Goal: Task Accomplishment & Management: Use online tool/utility

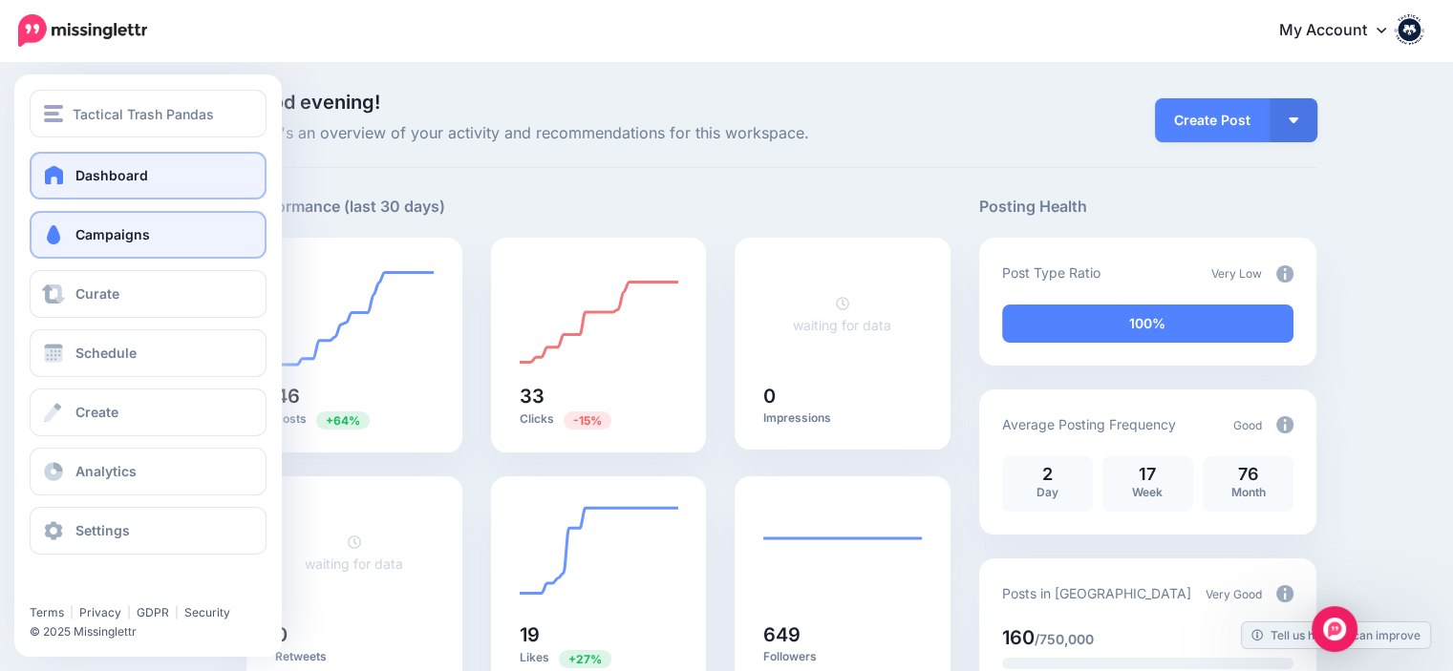
click at [51, 238] on span at bounding box center [53, 234] width 25 height 19
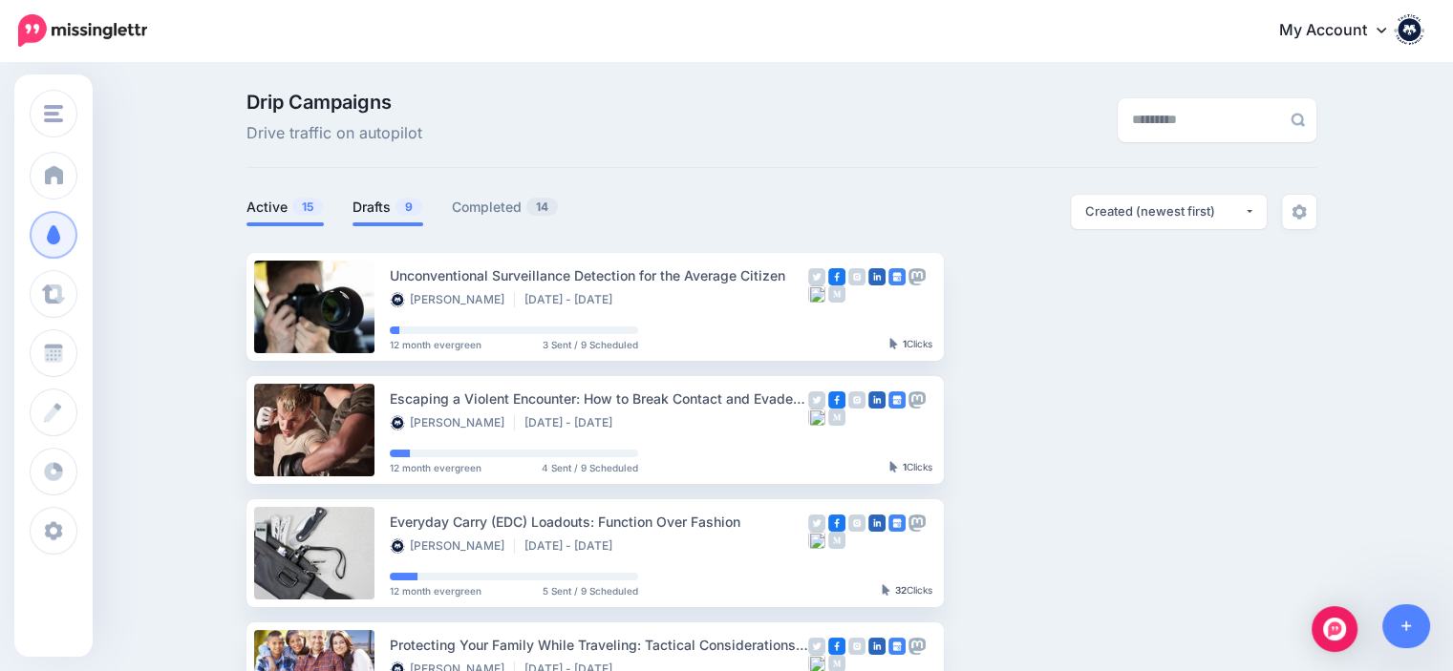
click at [375, 208] on link "Drafts 9" at bounding box center [387, 207] width 71 height 23
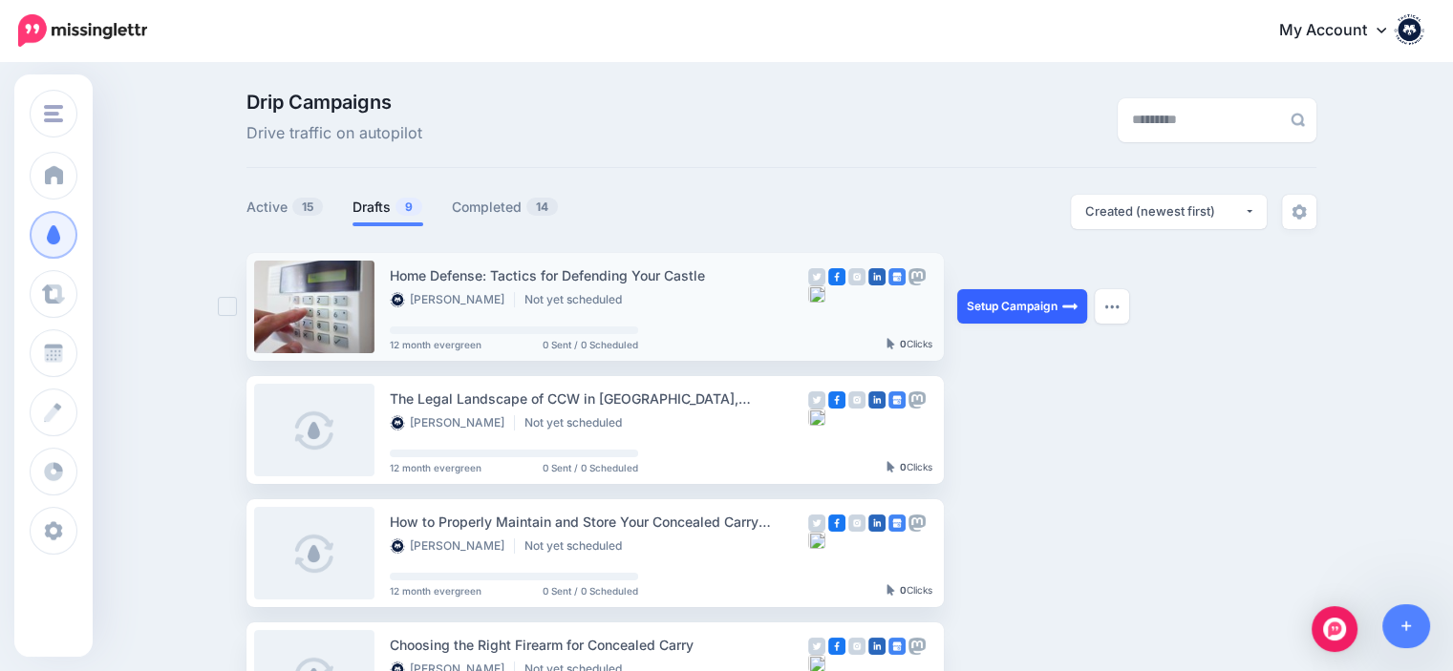
click at [978, 308] on link "Setup Campaign" at bounding box center [1022, 306] width 130 height 34
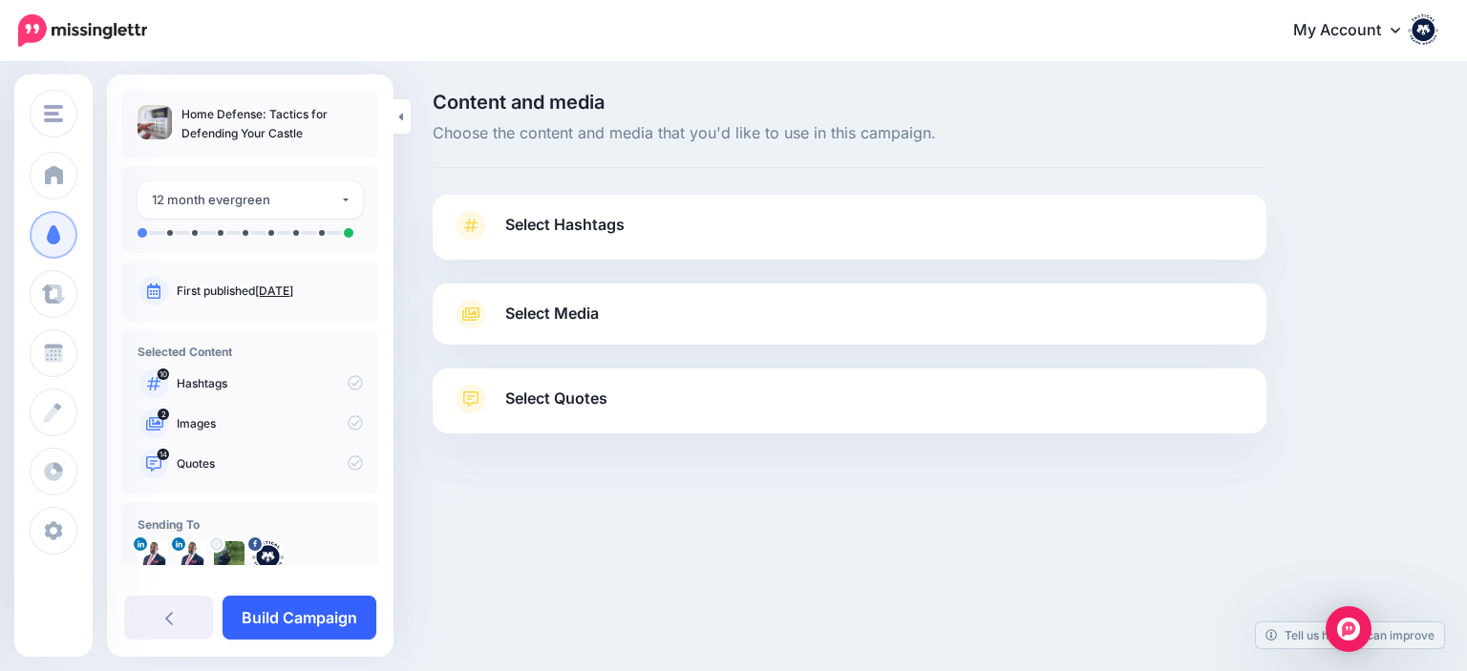
click at [316, 613] on link "Build Campaign" at bounding box center [300, 618] width 154 height 44
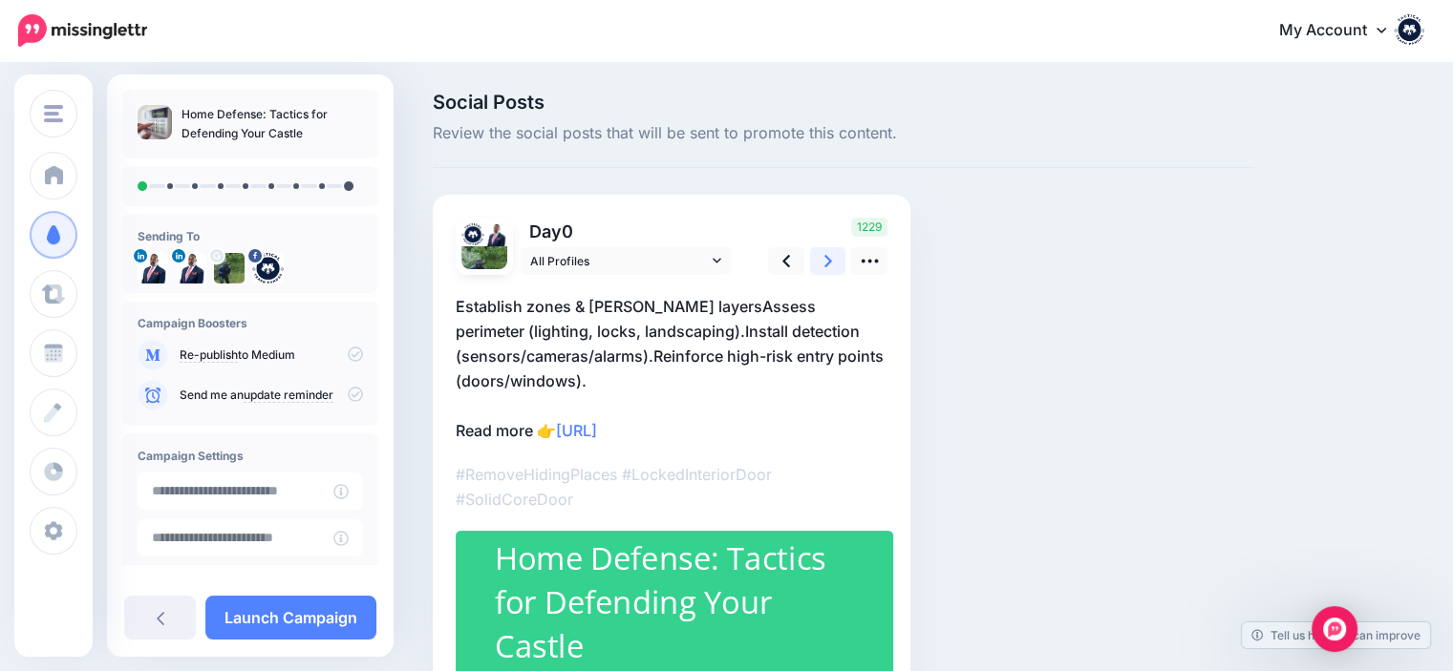
click at [824, 252] on icon at bounding box center [828, 261] width 8 height 20
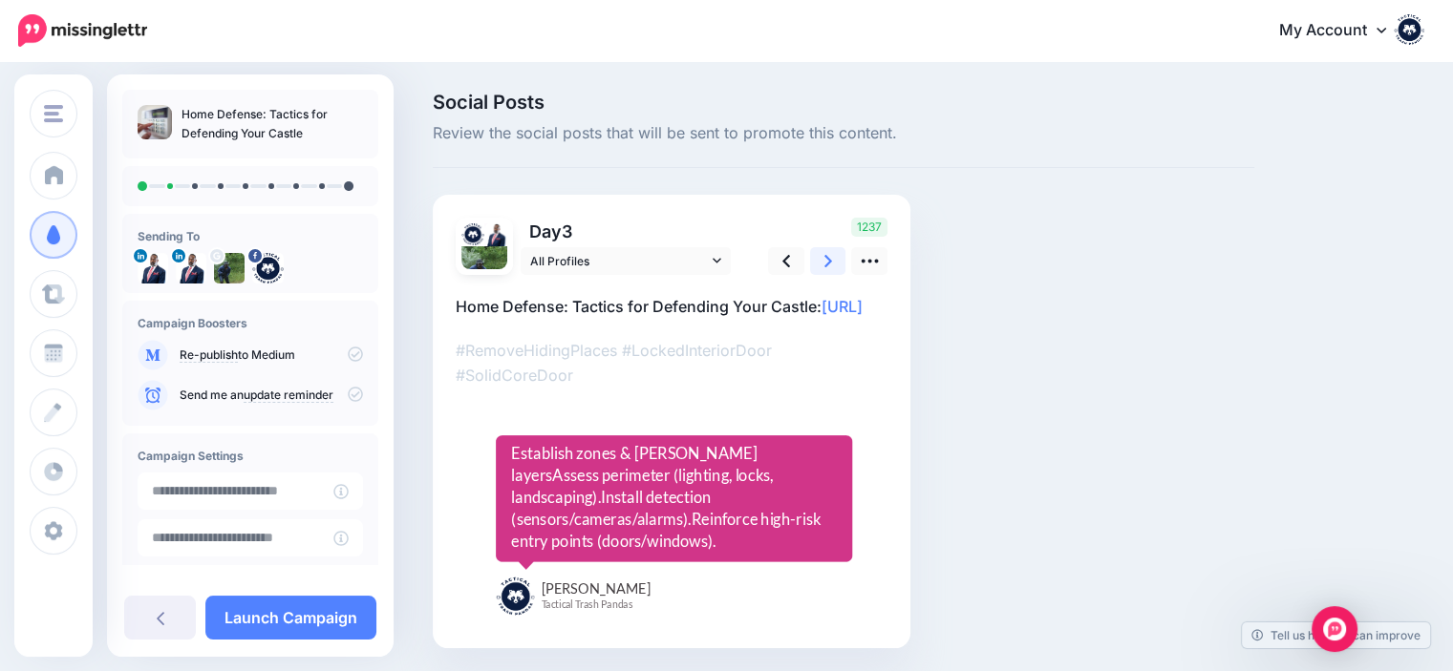
click at [824, 252] on icon at bounding box center [828, 261] width 8 height 20
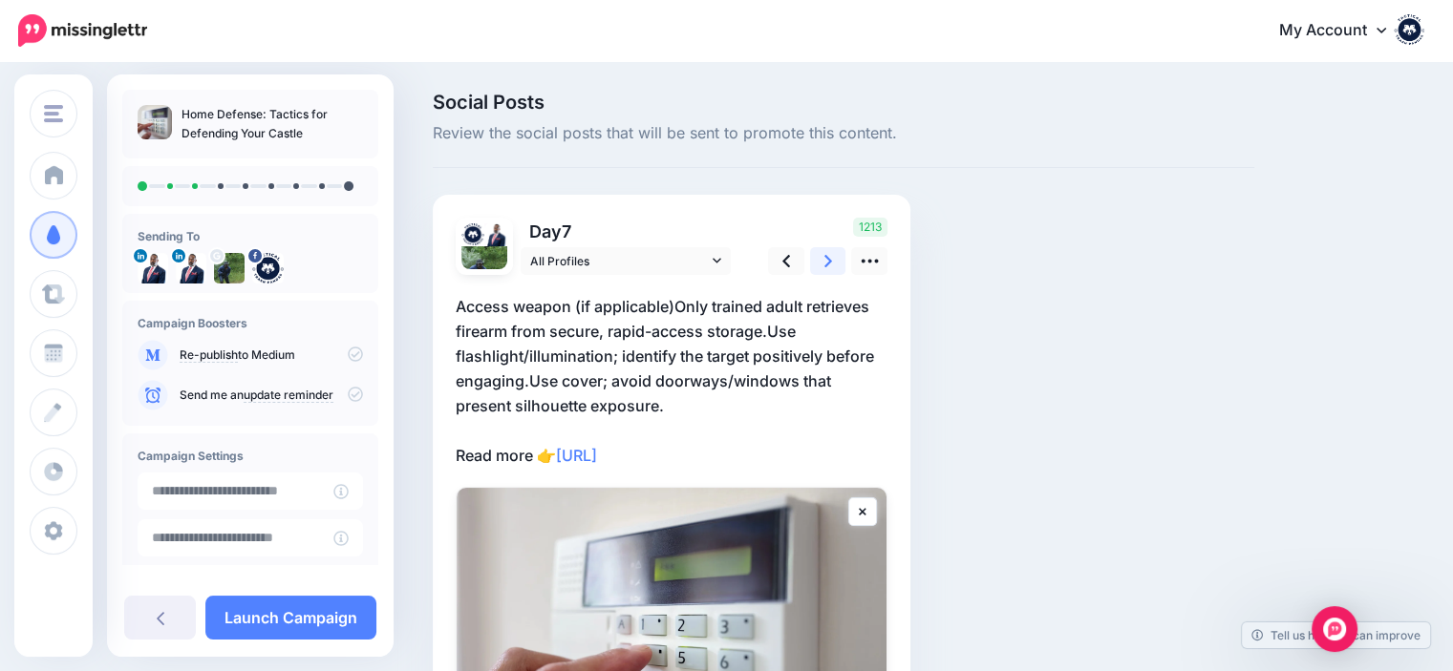
click at [824, 252] on icon at bounding box center [828, 261] width 8 height 20
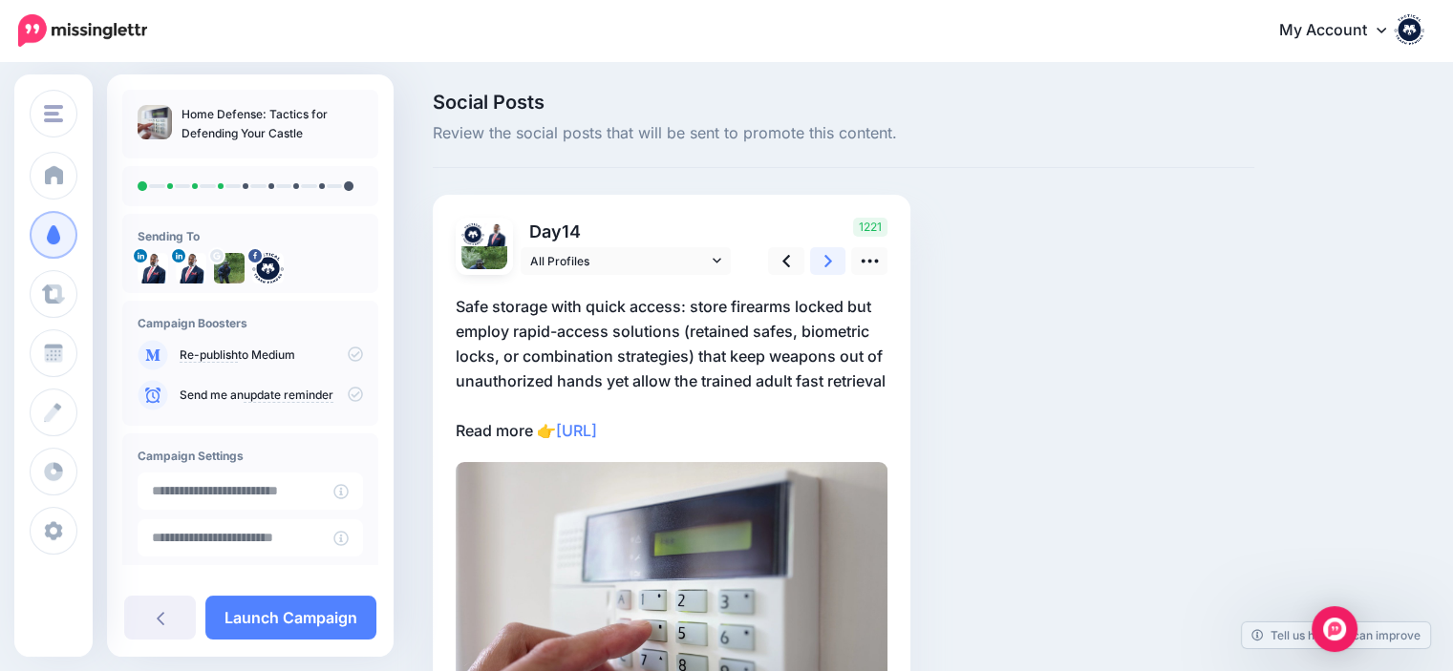
click at [831, 270] on icon at bounding box center [828, 261] width 8 height 20
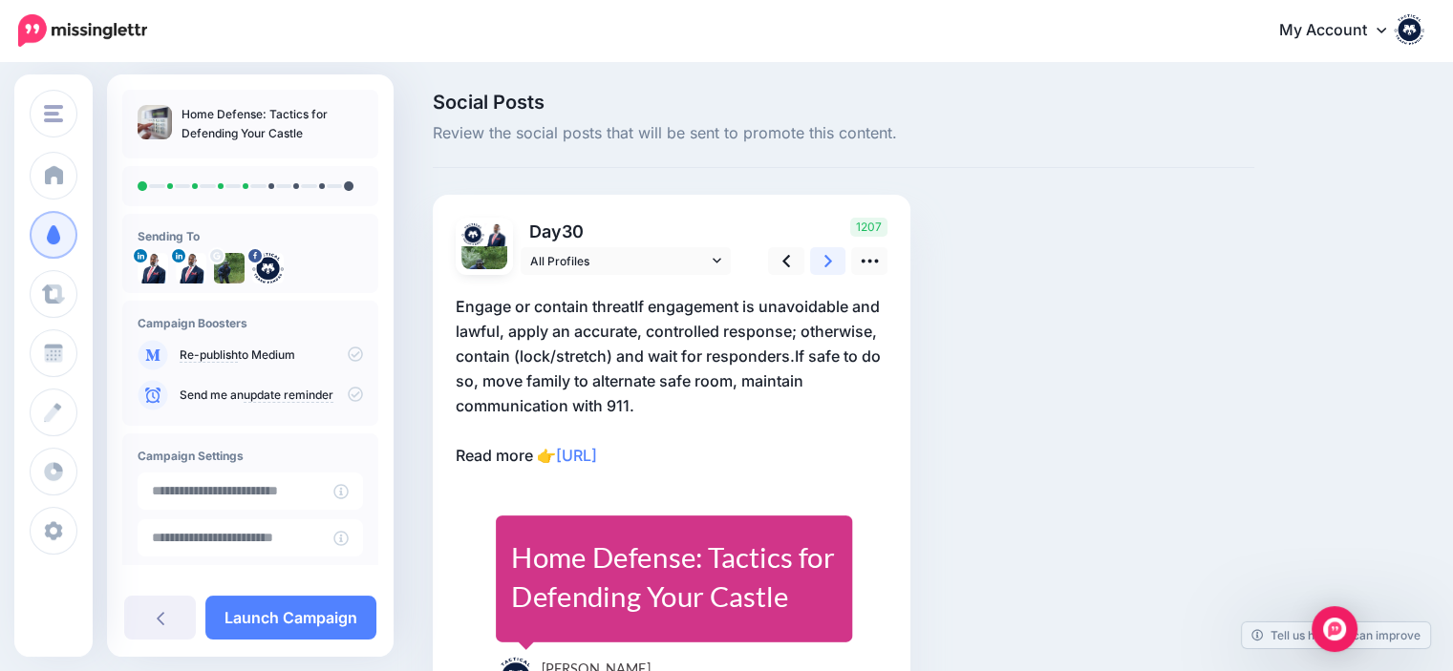
click at [822, 258] on link at bounding box center [828, 261] width 36 height 28
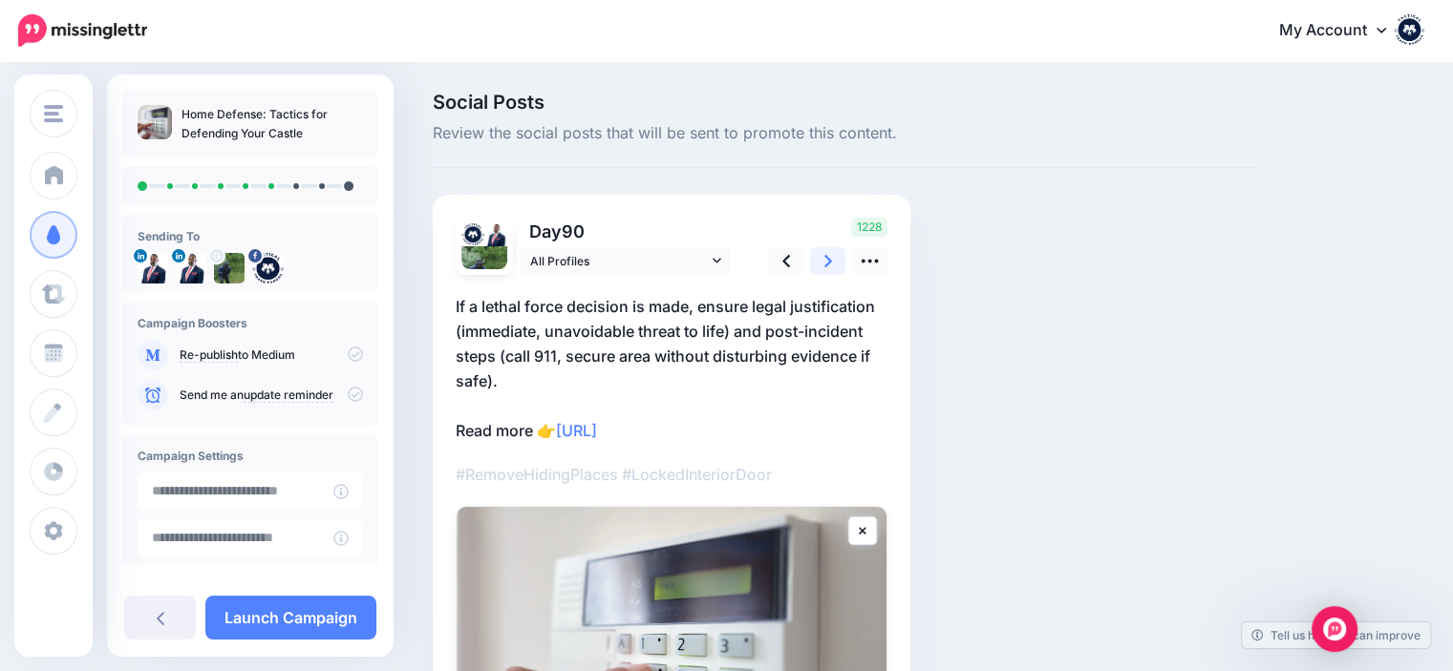
click at [822, 258] on link at bounding box center [828, 261] width 36 height 28
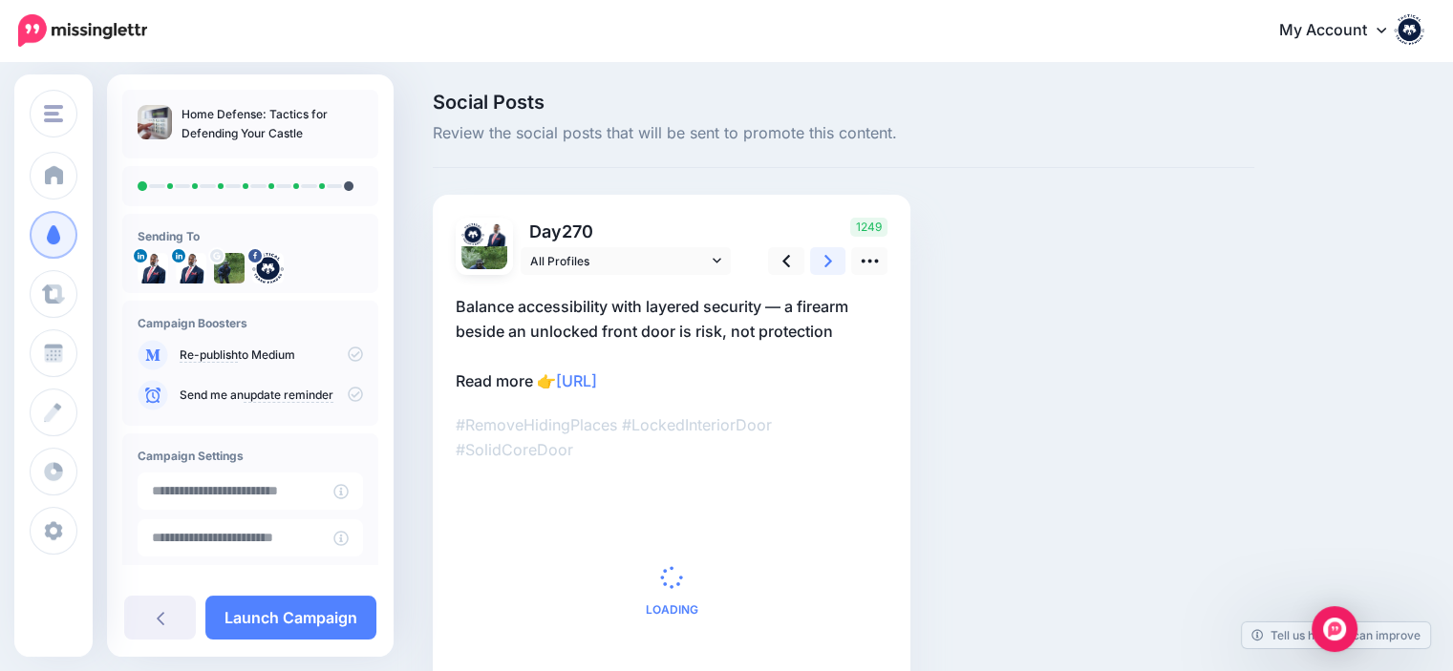
click at [822, 258] on link at bounding box center [828, 261] width 36 height 28
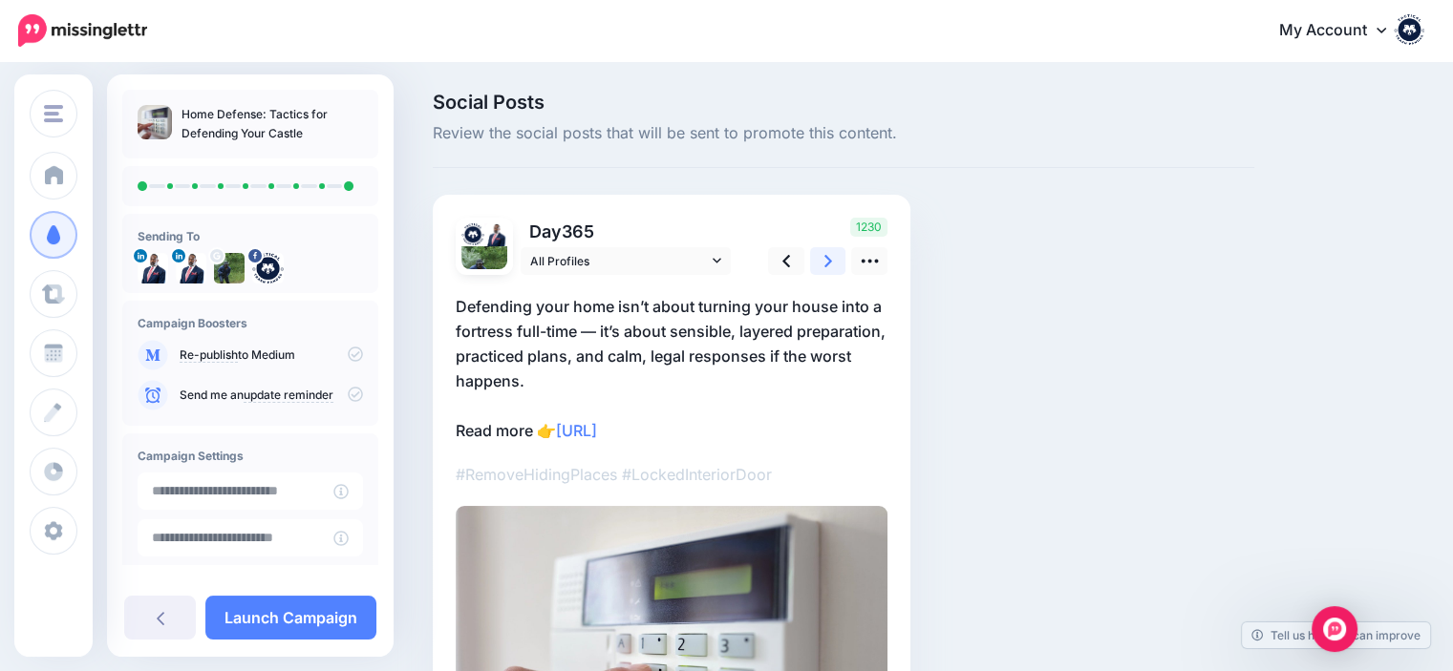
click at [822, 258] on link at bounding box center [828, 261] width 36 height 28
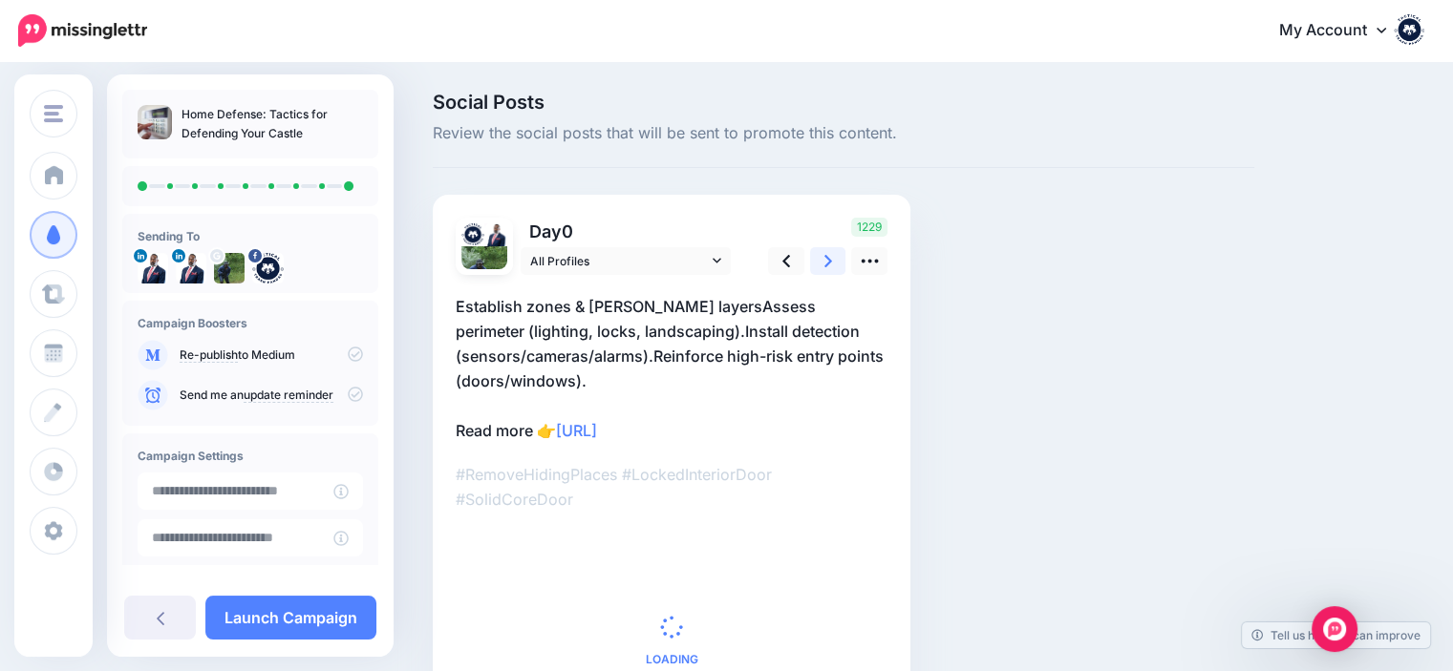
click at [822, 258] on link at bounding box center [828, 261] width 36 height 28
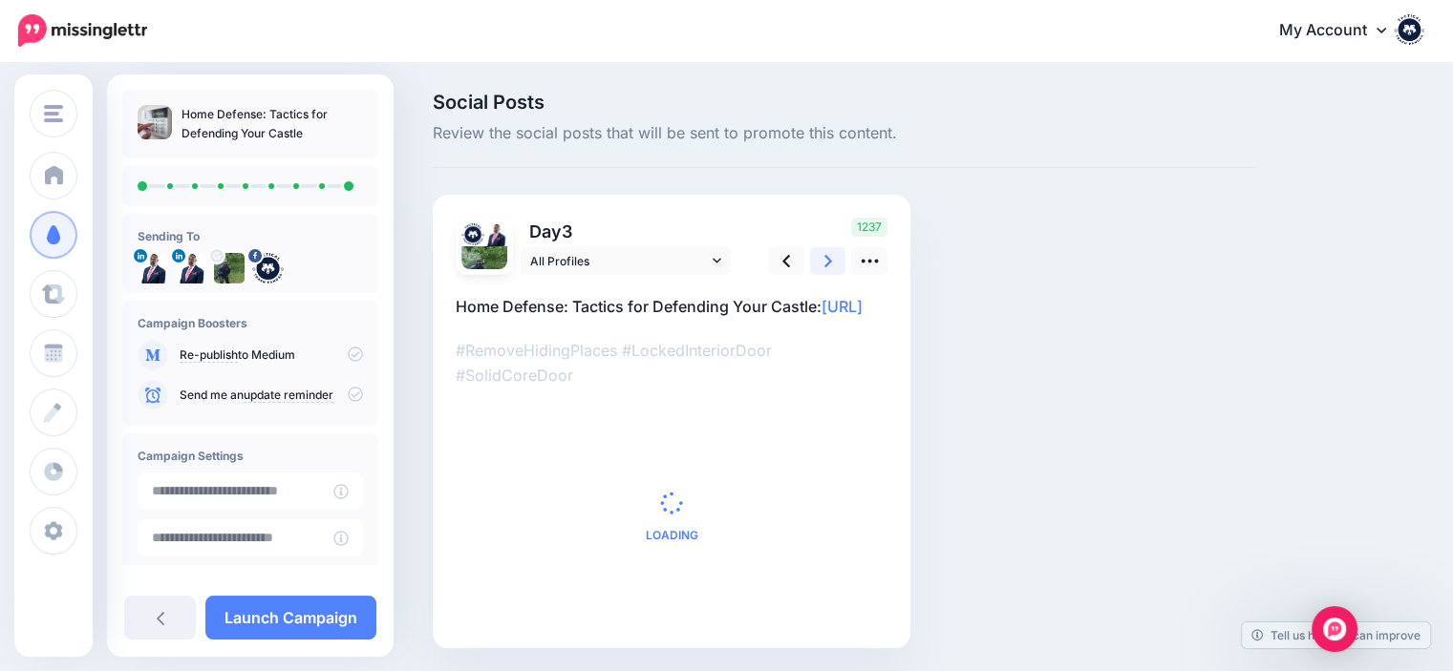
click at [822, 258] on link at bounding box center [828, 261] width 36 height 28
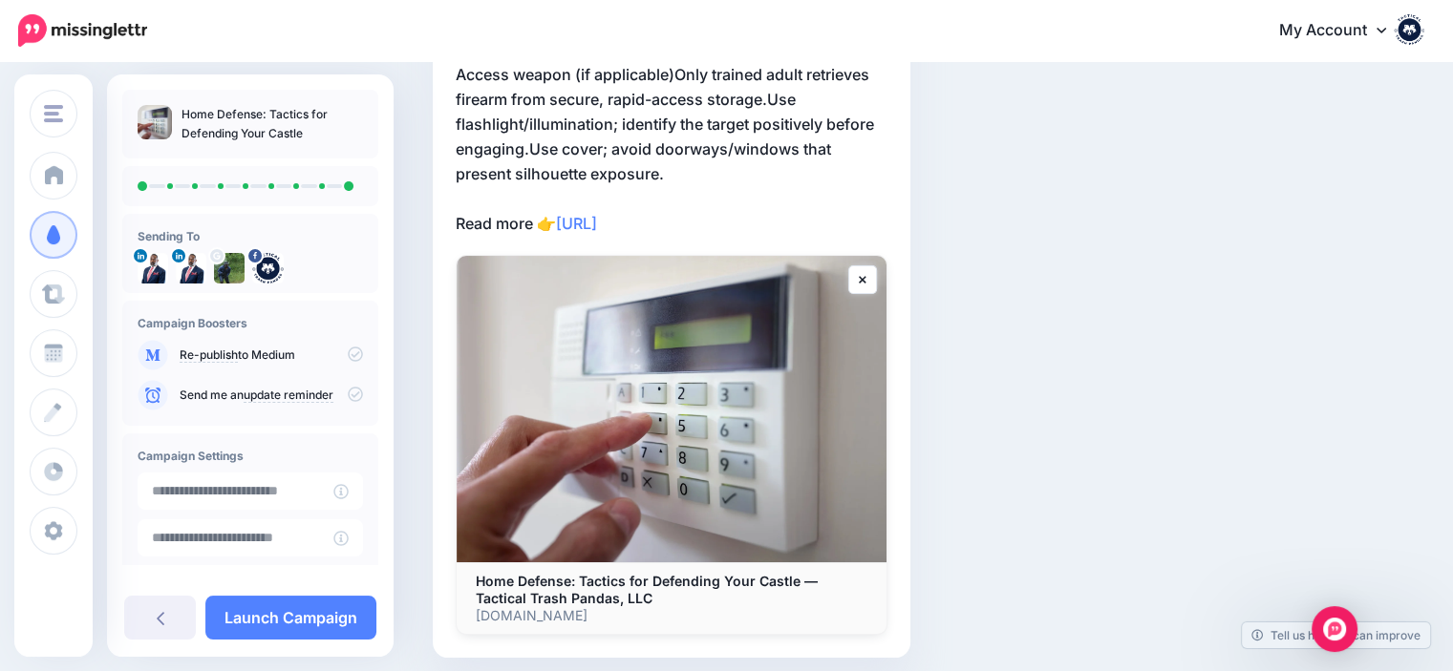
scroll to position [304, 0]
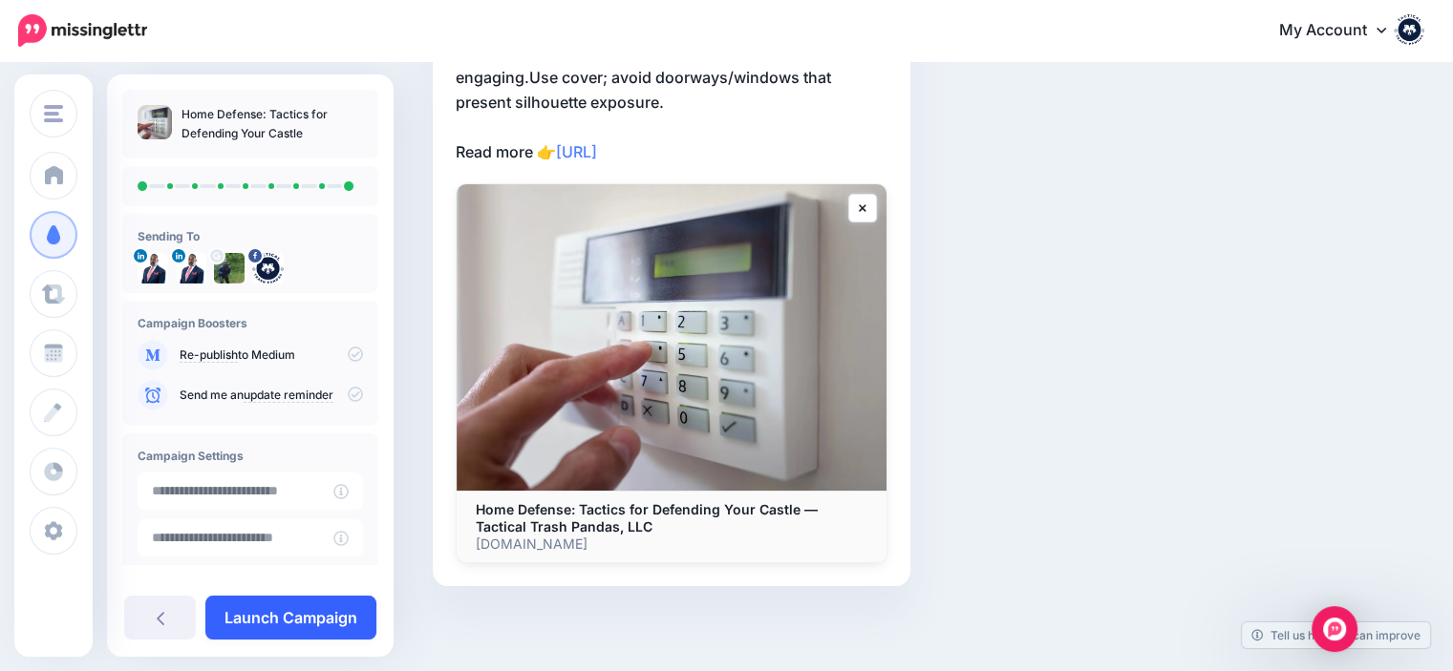
click at [322, 623] on link "Launch Campaign" at bounding box center [290, 618] width 171 height 44
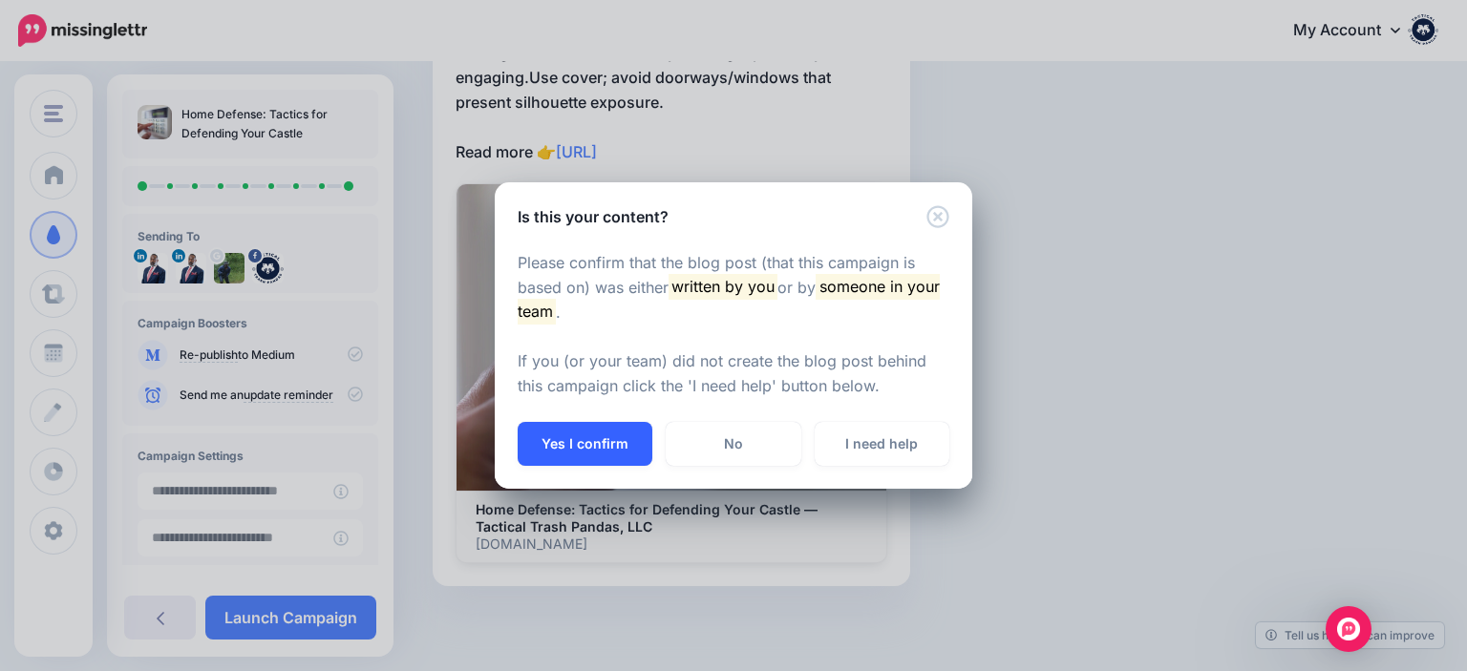
click at [563, 438] on button "Yes I confirm" at bounding box center [585, 444] width 135 height 44
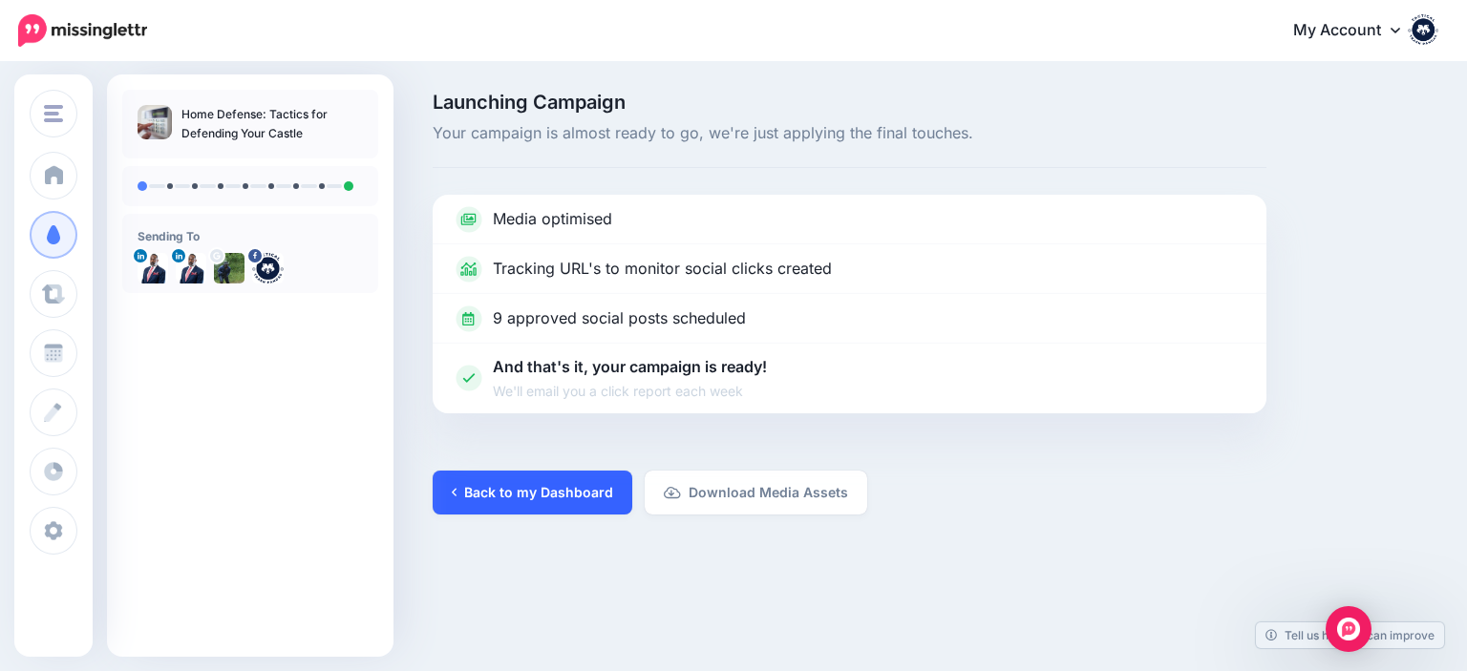
click at [568, 487] on link "Back to my Dashboard" at bounding box center [533, 493] width 200 height 44
